Goal: Complete application form

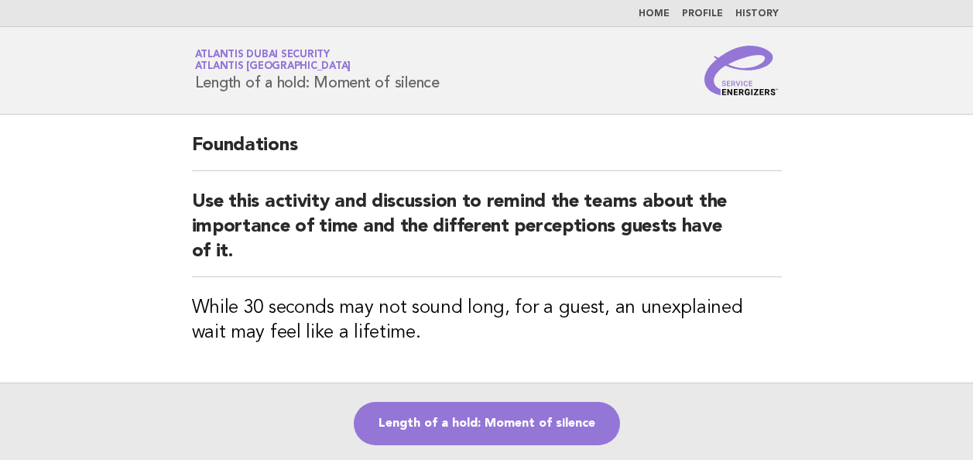
scroll to position [156, 0]
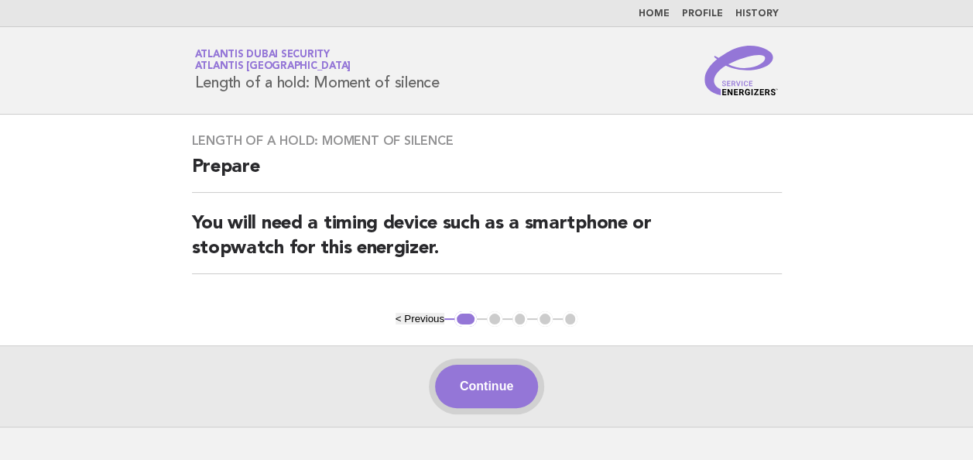
click at [501, 381] on button "Continue" at bounding box center [486, 385] width 103 height 43
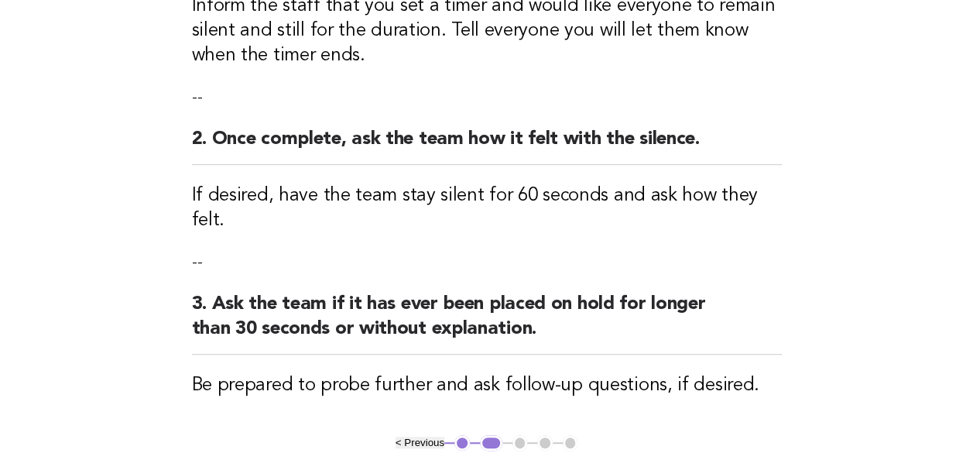
scroll to position [387, 0]
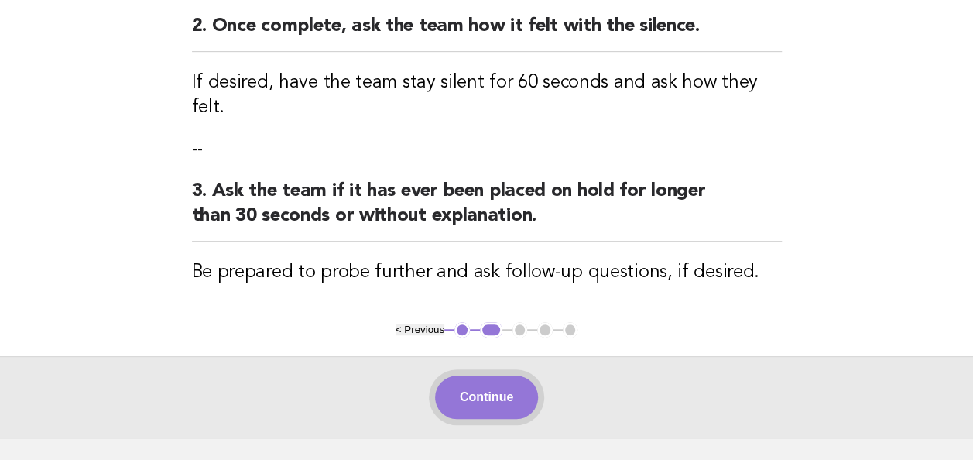
click at [486, 375] on button "Continue" at bounding box center [486, 396] width 103 height 43
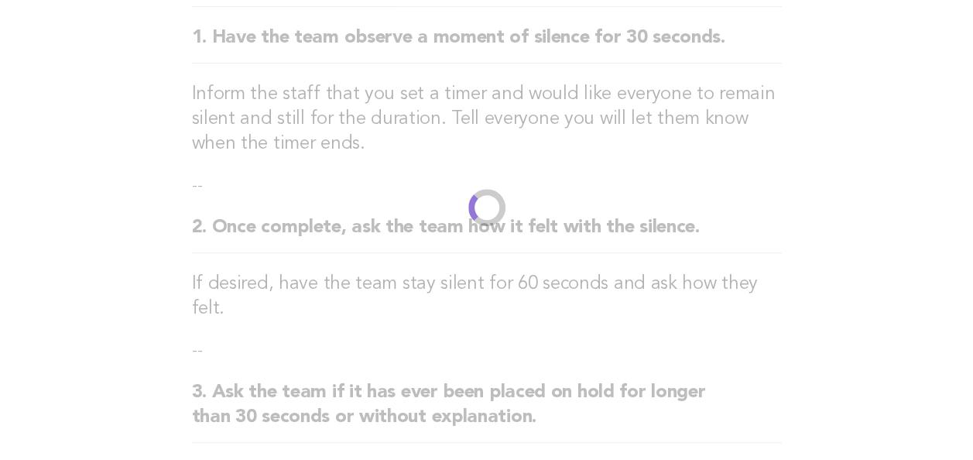
scroll to position [0, 0]
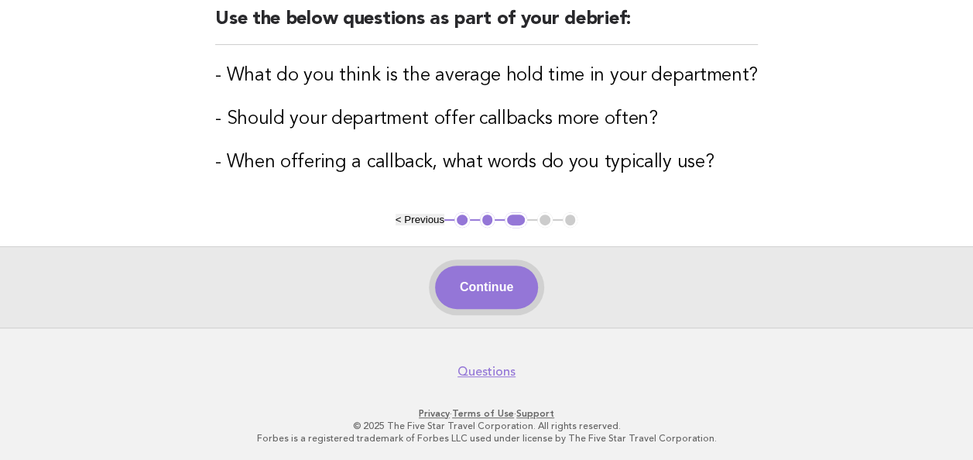
click at [505, 286] on button "Continue" at bounding box center [486, 286] width 103 height 43
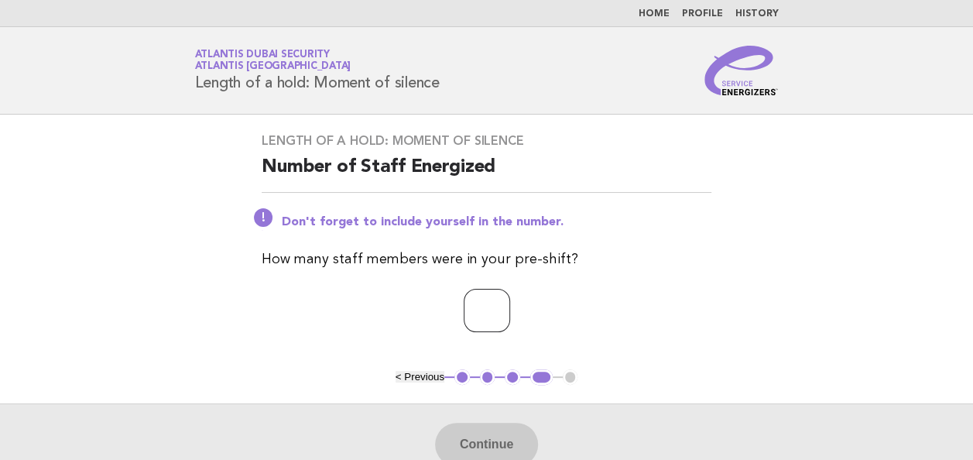
click at [475, 308] on input "number" at bounding box center [487, 310] width 46 height 43
type input "*"
click at [493, 441] on button "Continue" at bounding box center [486, 444] width 103 height 43
